Goal: Navigation & Orientation: Find specific page/section

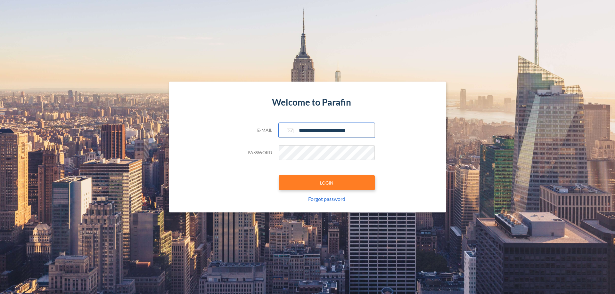
type input "**********"
click at [326, 183] on button "LOGIN" at bounding box center [326, 182] width 96 height 15
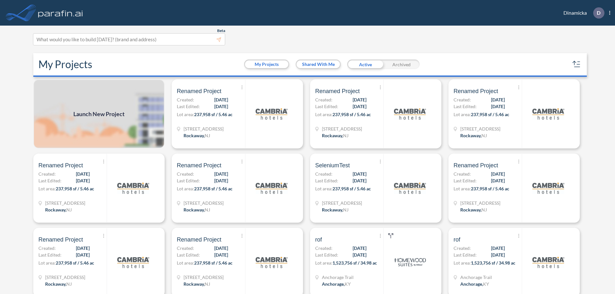
scroll to position [2, 0]
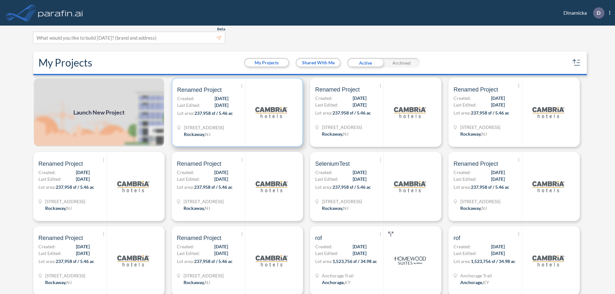
click at [236, 112] on p "Lot area: 237,958 sf / 5.46 ac" at bounding box center [211, 114] width 68 height 9
